Goal: Task Accomplishment & Management: Use online tool/utility

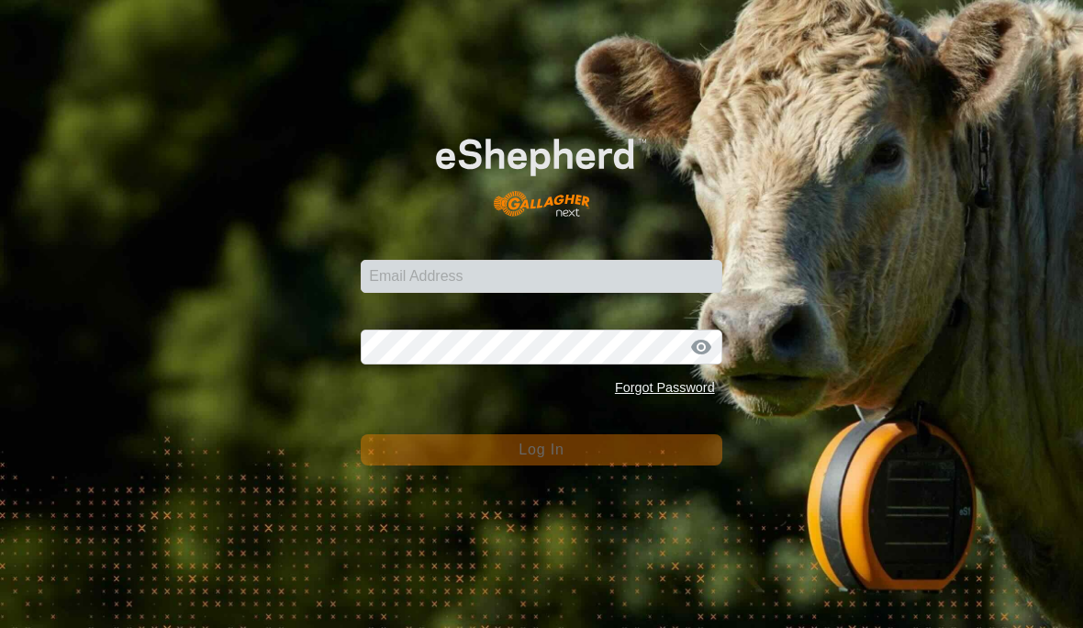
click at [494, 278] on input "Email Address" at bounding box center [541, 276] width 361 height 33
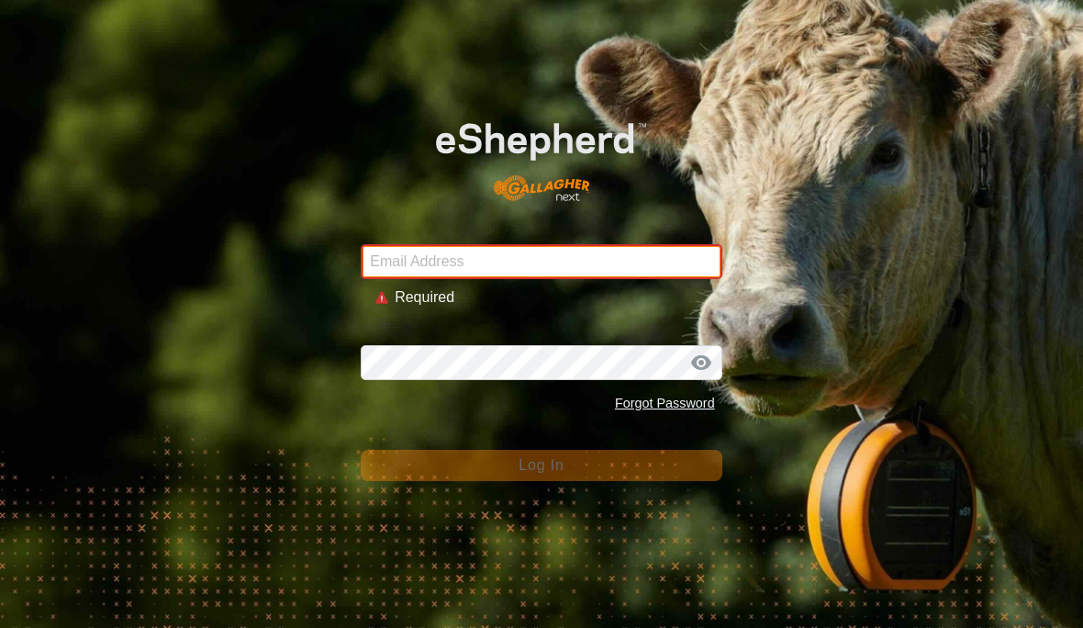
type input "[EMAIL_ADDRESS][DOMAIN_NAME]"
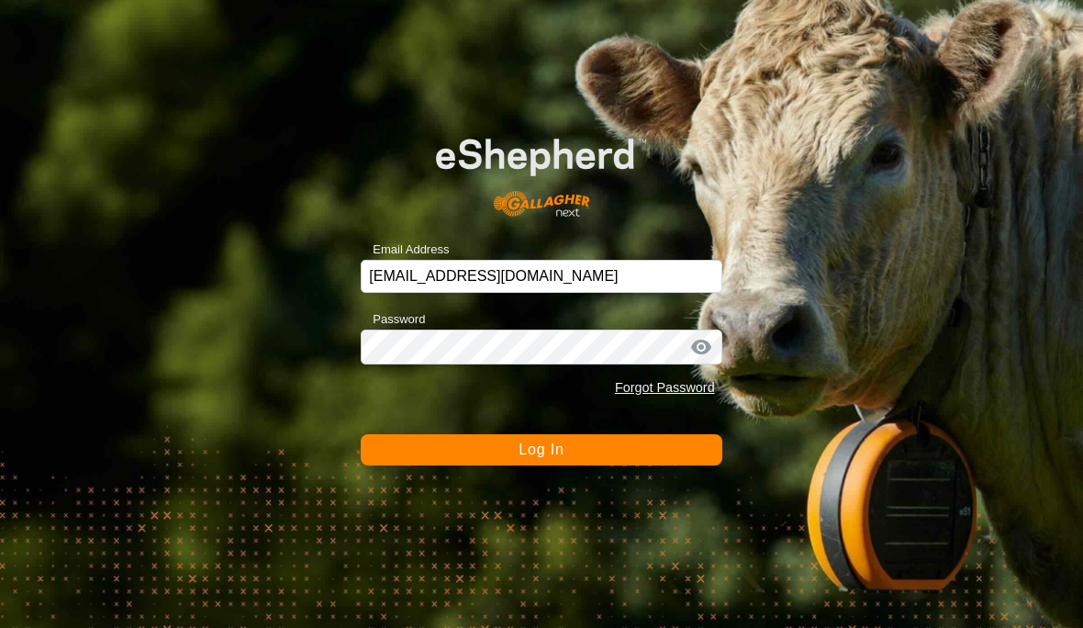
click at [581, 459] on button "Log In" at bounding box center [541, 449] width 361 height 31
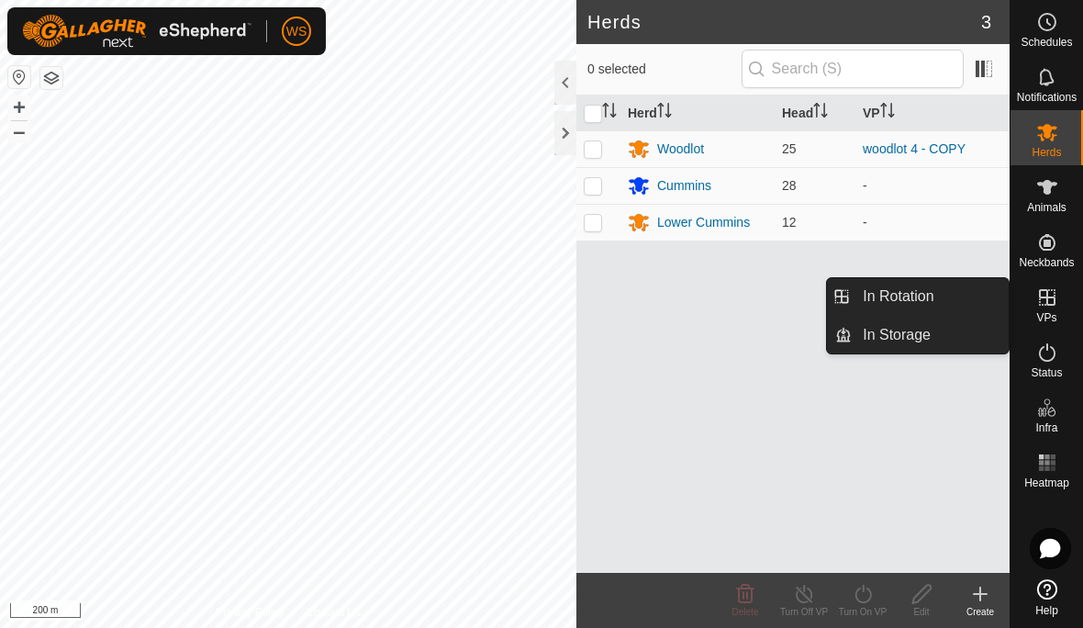
click at [955, 305] on link "In Rotation" at bounding box center [930, 296] width 157 height 37
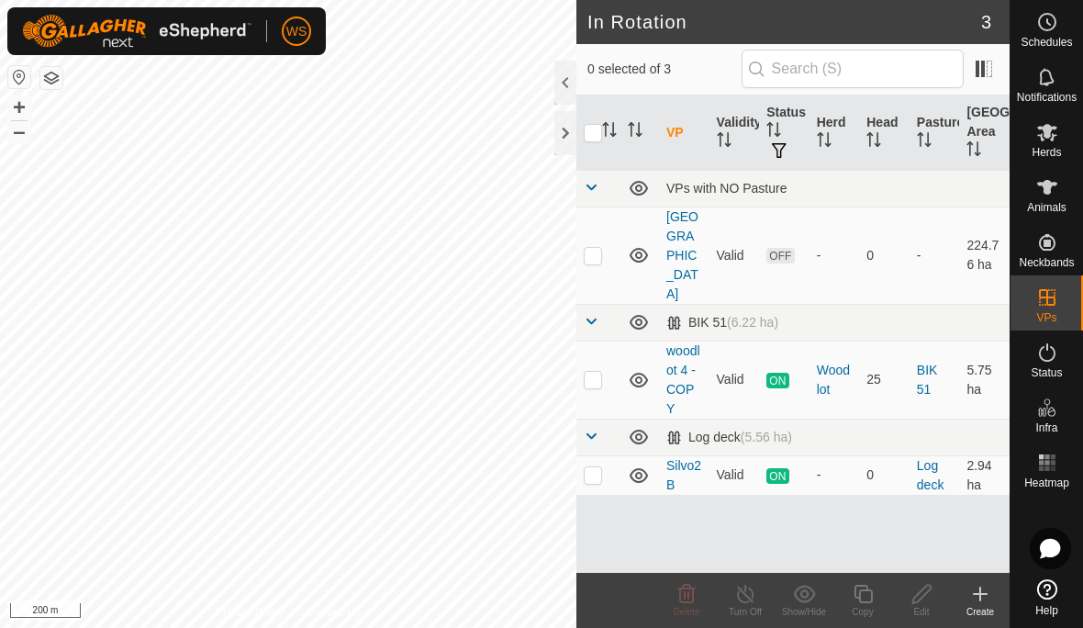
click at [595, 467] on p-checkbox at bounding box center [593, 474] width 18 height 15
checkbox input "true"
click at [749, 606] on div "Turn Off" at bounding box center [745, 612] width 59 height 14
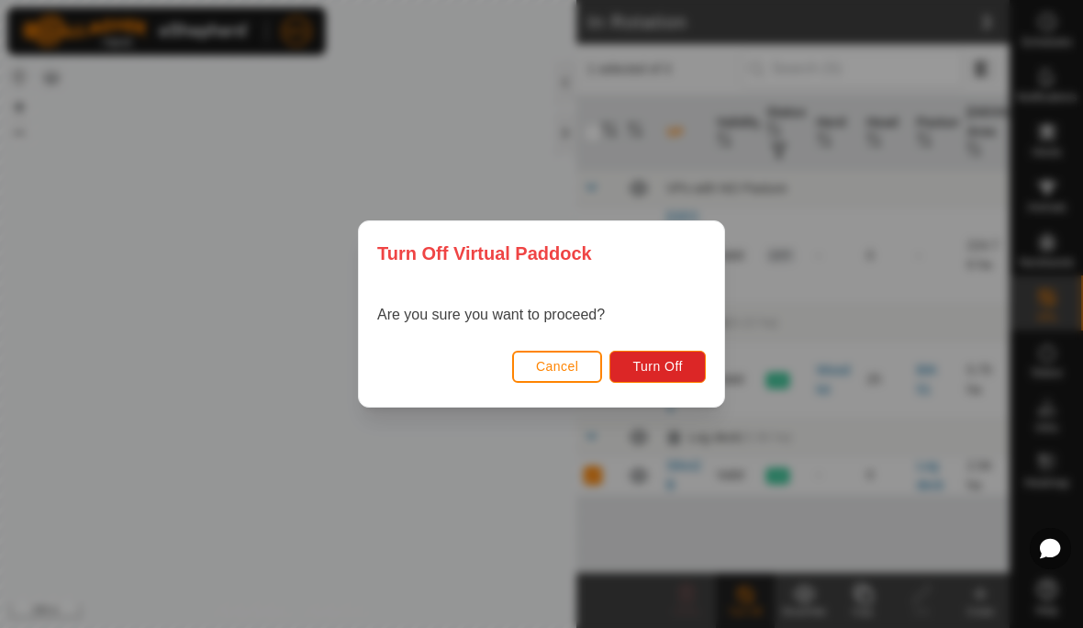
click at [679, 367] on span "Turn Off" at bounding box center [657, 366] width 50 height 15
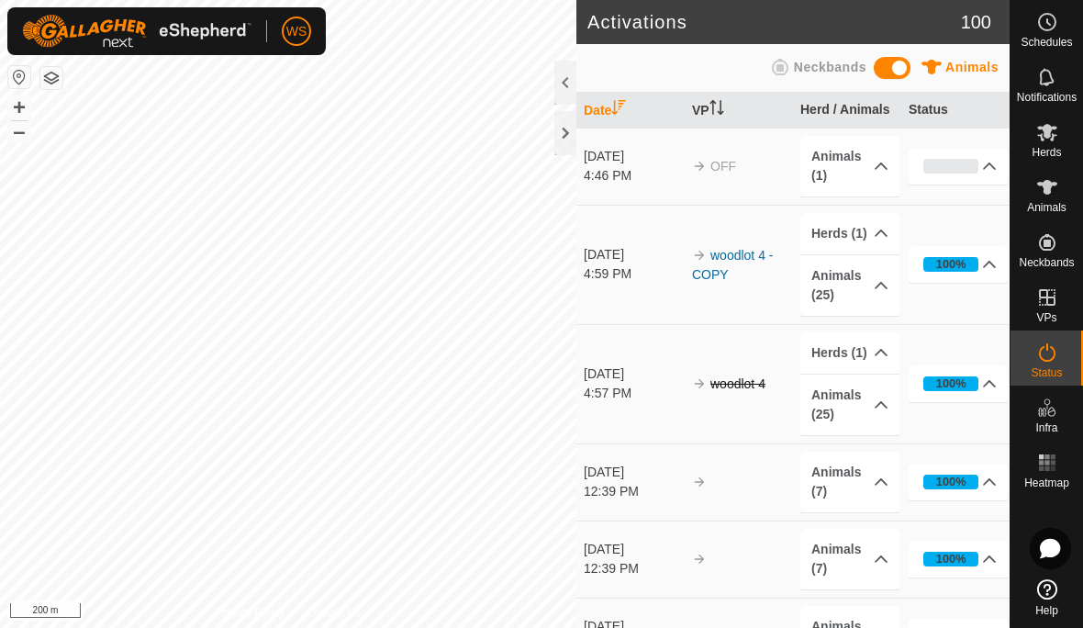
click at [862, 166] on p-accordion-header "Animals (1)" at bounding box center [849, 166] width 99 height 61
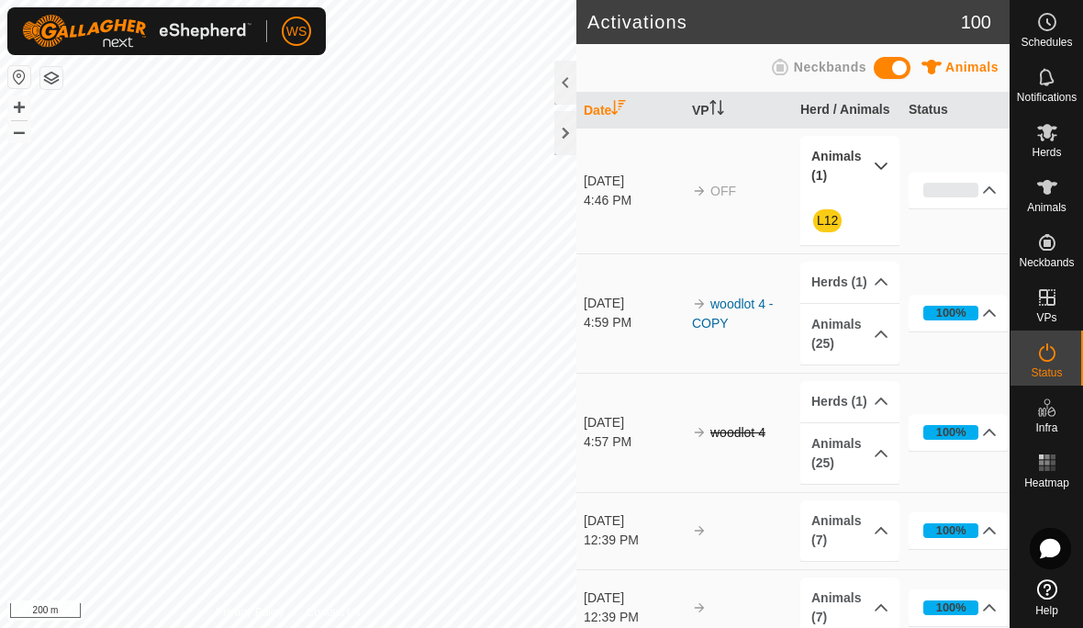
click at [865, 167] on p-accordion-header "Animals (1)" at bounding box center [849, 166] width 99 height 61
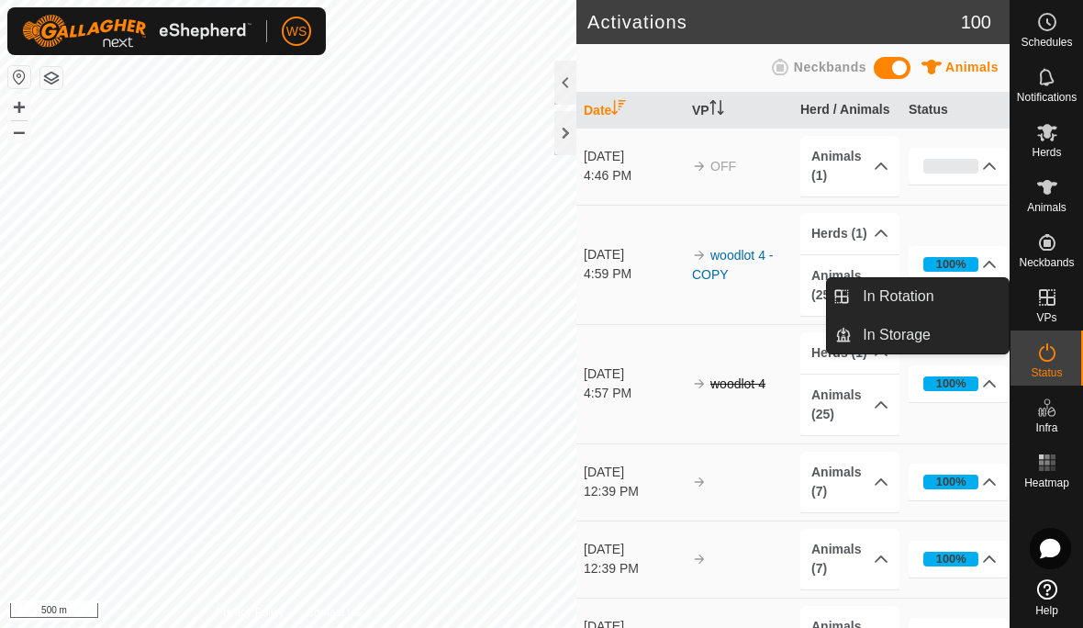
click at [916, 300] on span "In Rotation" at bounding box center [898, 296] width 71 height 22
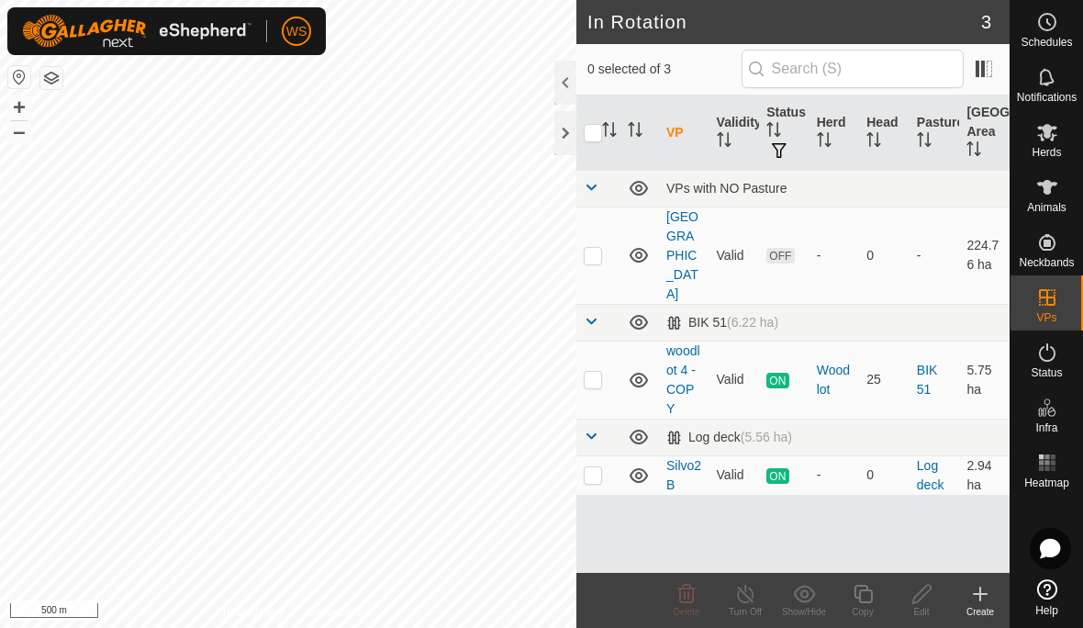
click at [629, 464] on icon at bounding box center [639, 475] width 22 height 22
